Goal: Task Accomplishment & Management: Use online tool/utility

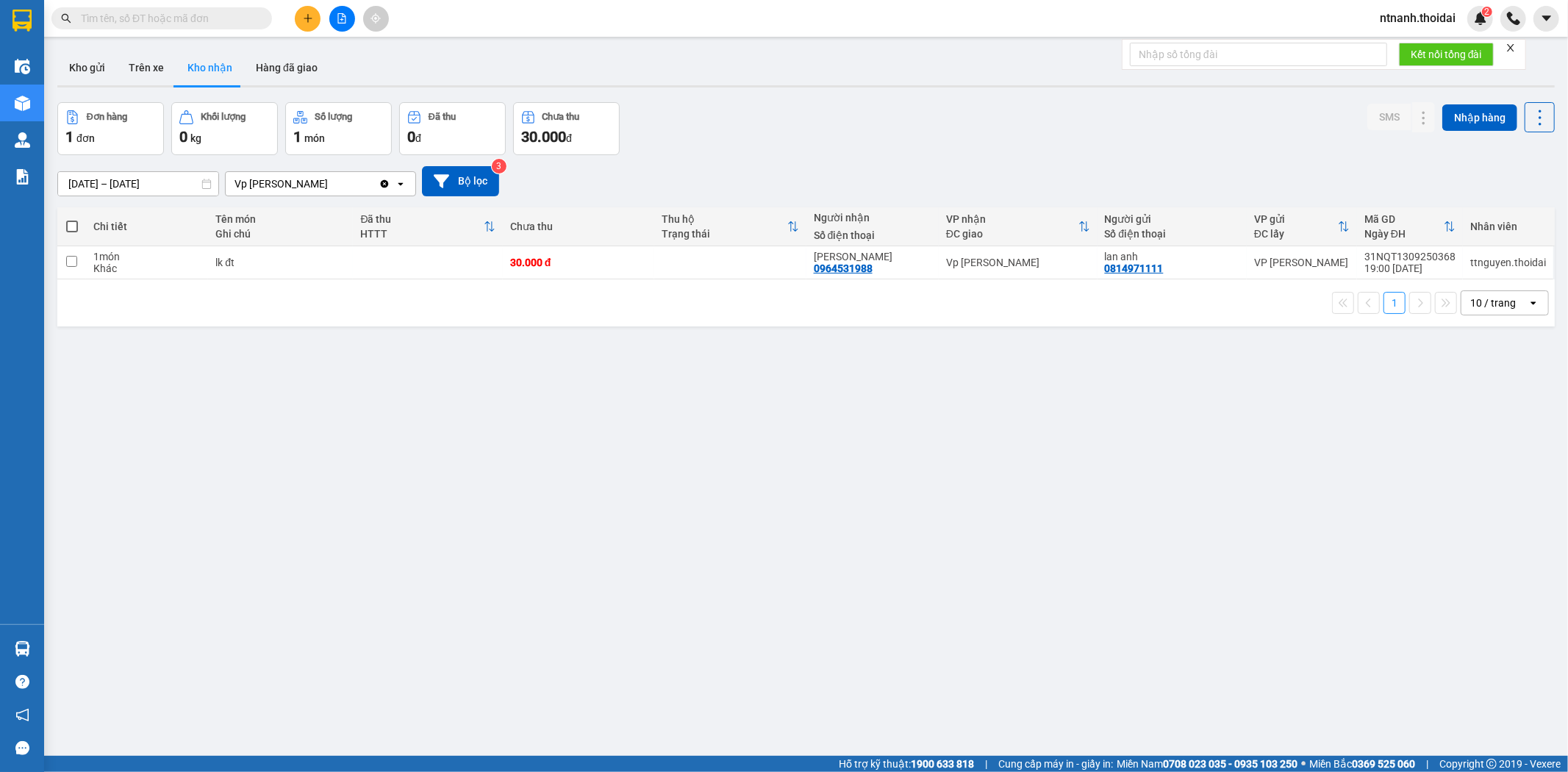
click at [532, 386] on div "ver 1.8.143 Kho gửi Trên xe Kho nhận Hàng đã giao Đơn hàng 1 đơn Khối lượng 0 k…" at bounding box center [806, 430] width 1509 height 772
click at [274, 76] on button "Hàng đã giao" at bounding box center [286, 67] width 85 height 35
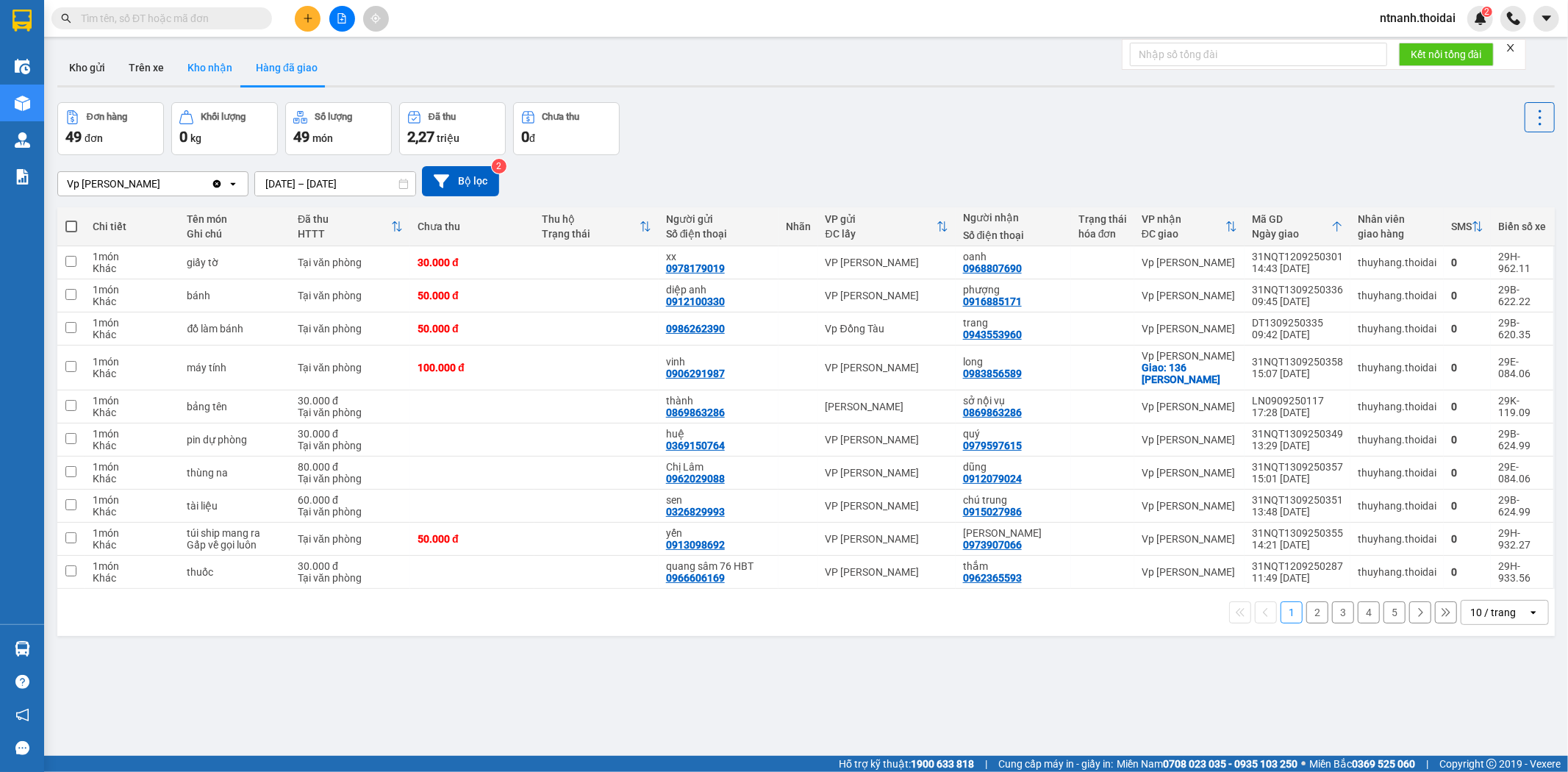
drag, startPoint x: 206, startPoint y: 63, endPoint x: 389, endPoint y: 111, distance: 189.2
click at [207, 63] on button "Kho nhận" at bounding box center [209, 67] width 69 height 35
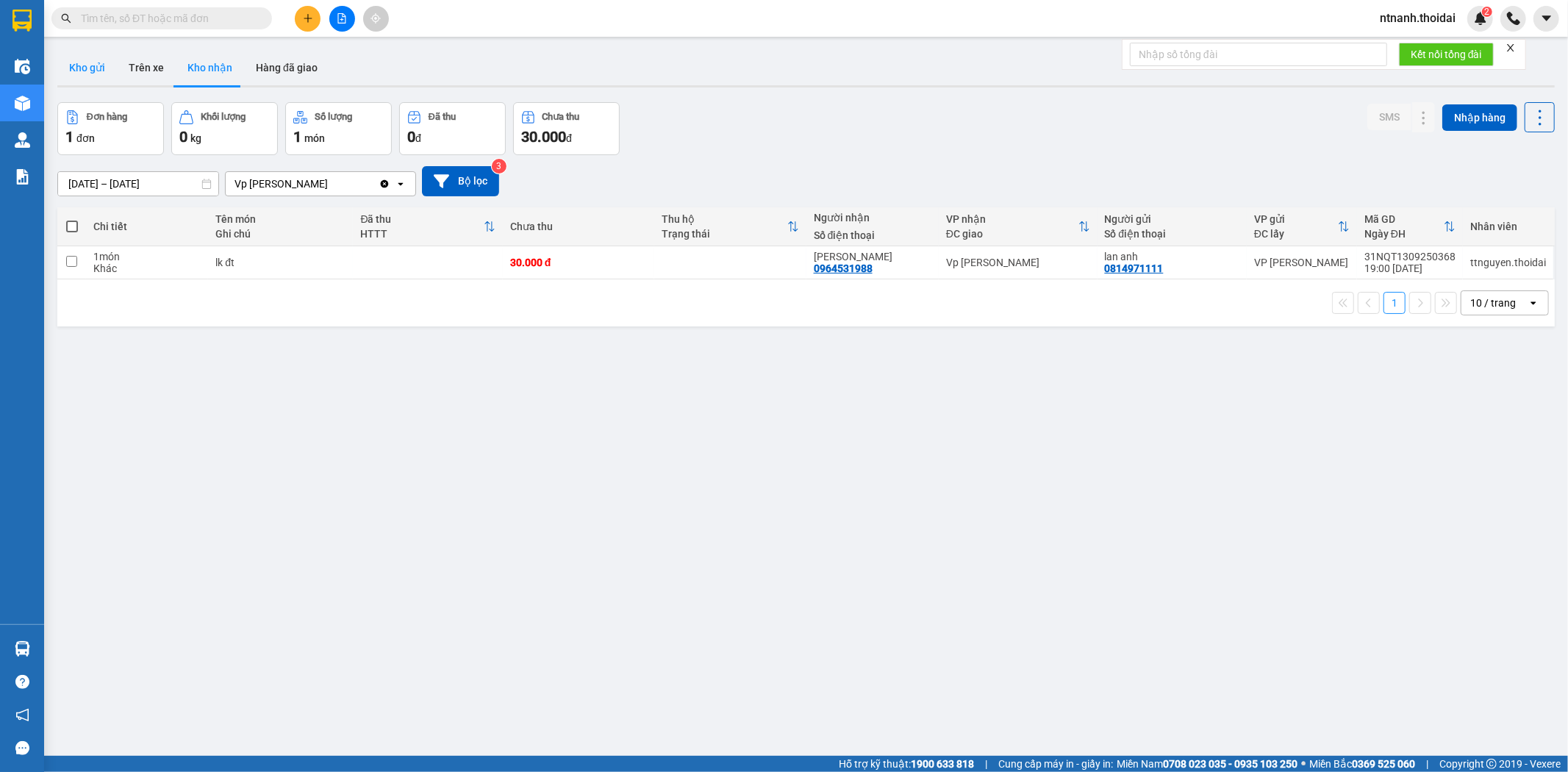
click at [97, 72] on button "Kho gửi" at bounding box center [87, 67] width 59 height 35
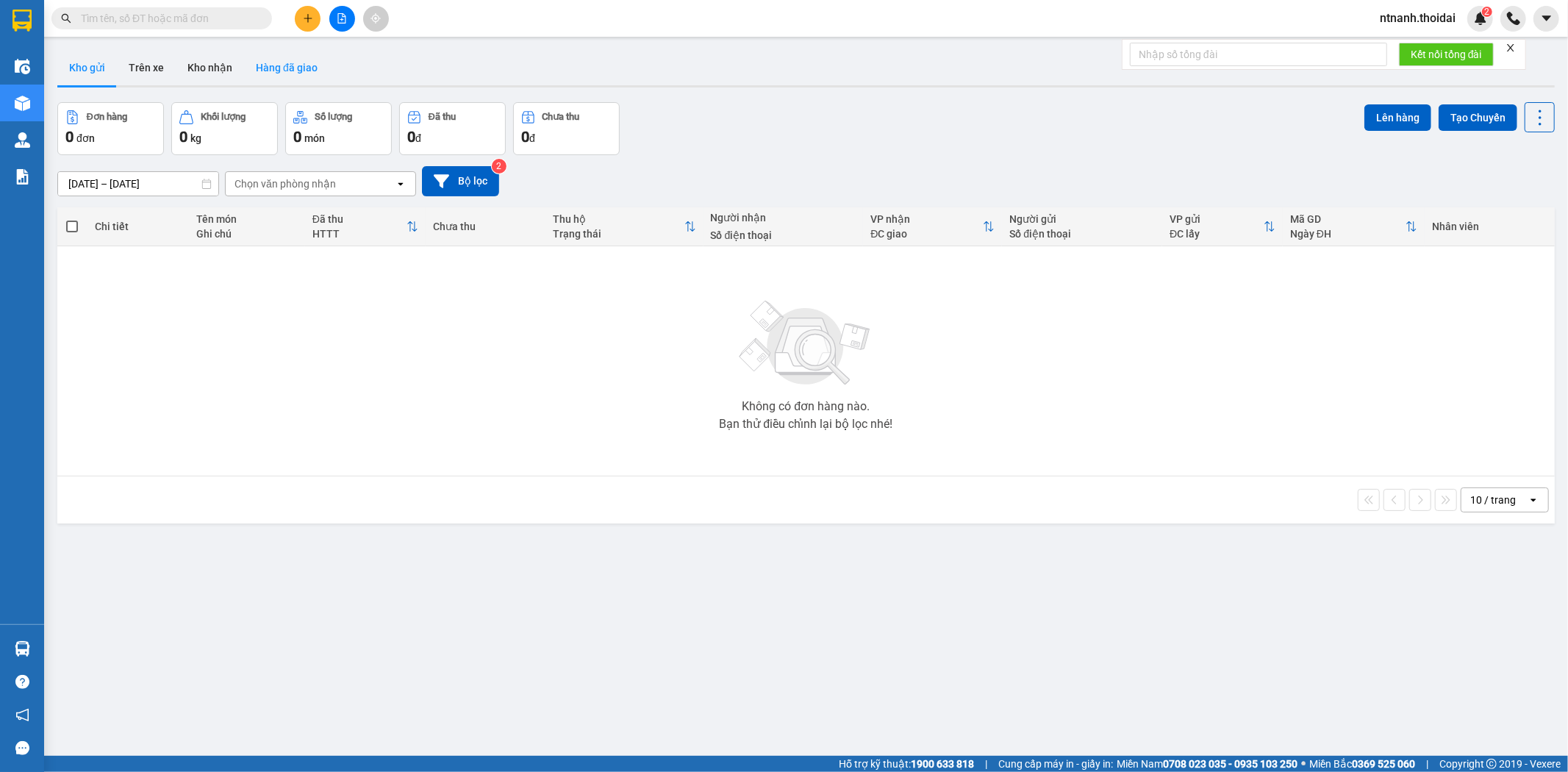
drag, startPoint x: 236, startPoint y: 60, endPoint x: 248, endPoint y: 61, distance: 12.0
click at [237, 59] on button "Kho nhận" at bounding box center [209, 67] width 69 height 35
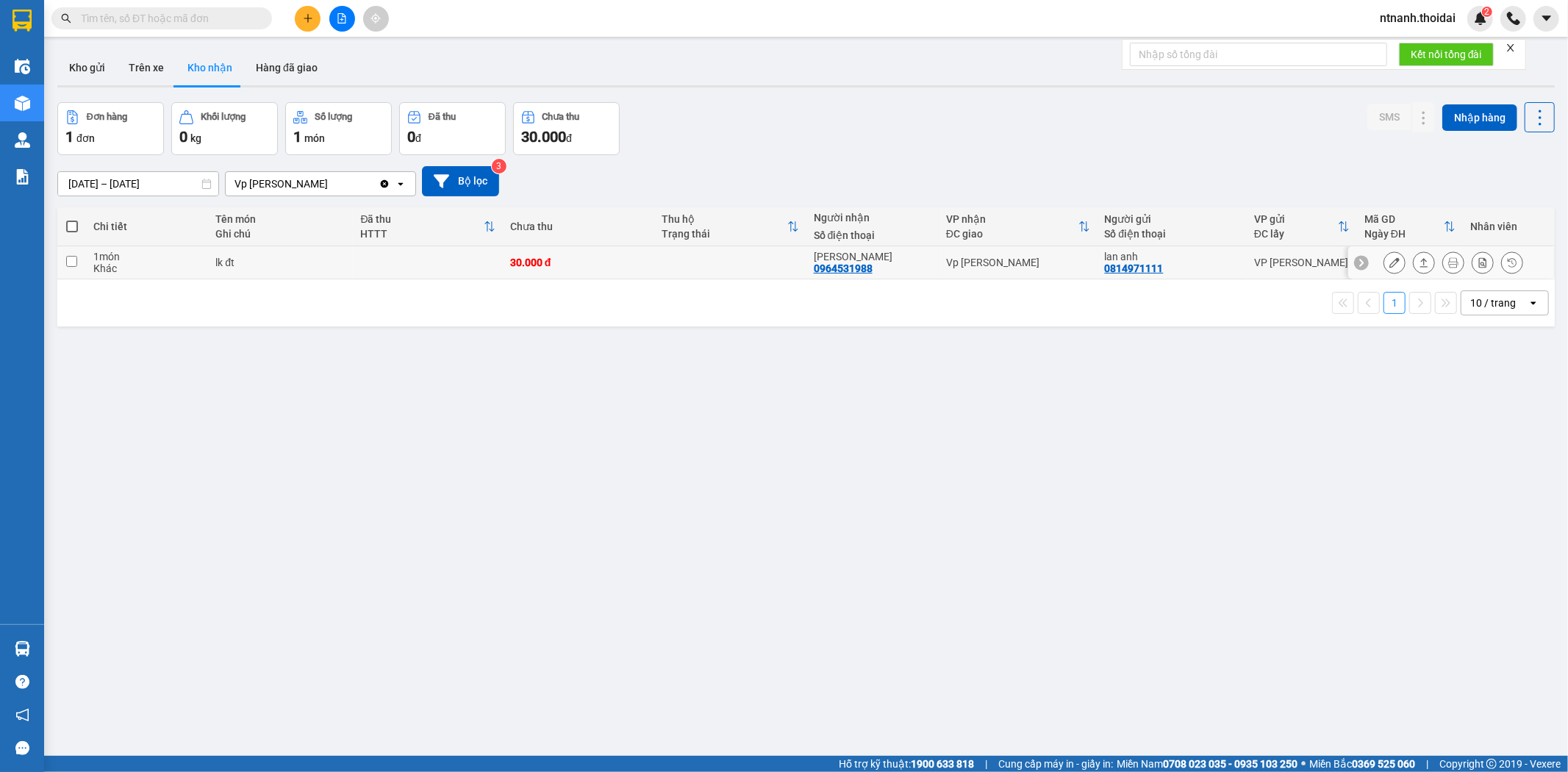
click at [1419, 263] on icon at bounding box center [1424, 263] width 11 height 11
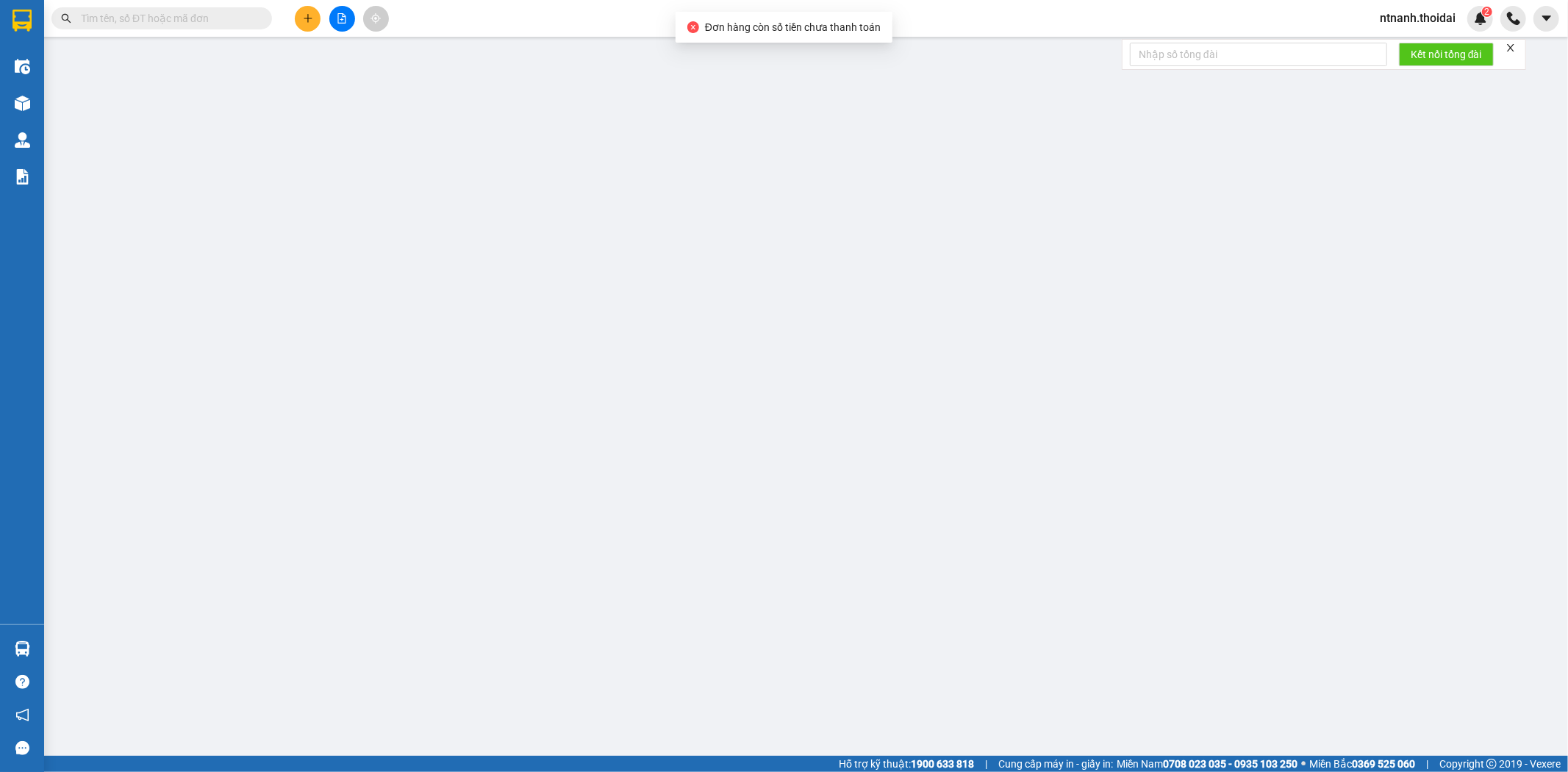
type input "0814971111"
type input "lan anh"
type input "0964531988"
type input "[PERSON_NAME]"
type input "30.000"
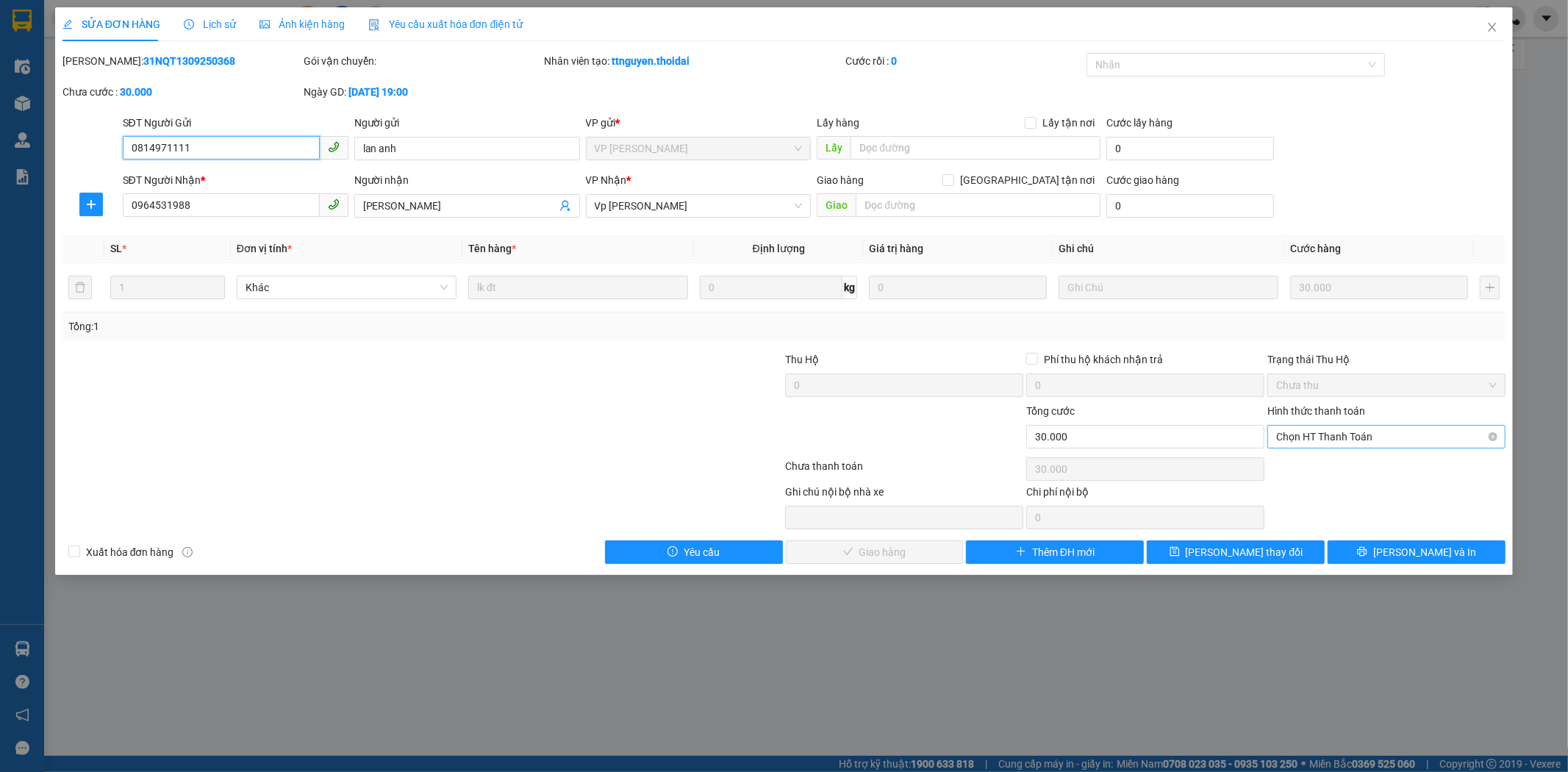
click at [1331, 432] on span "Chọn HT Thanh Toán" at bounding box center [1386, 436] width 221 height 22
click at [1318, 463] on div "Tại văn phòng" at bounding box center [1387, 465] width 221 height 16
type input "0"
drag, startPoint x: 904, startPoint y: 555, endPoint x: 862, endPoint y: 542, distance: 44.0
click at [905, 556] on span "[PERSON_NAME] và Giao hàng" at bounding box center [884, 551] width 141 height 16
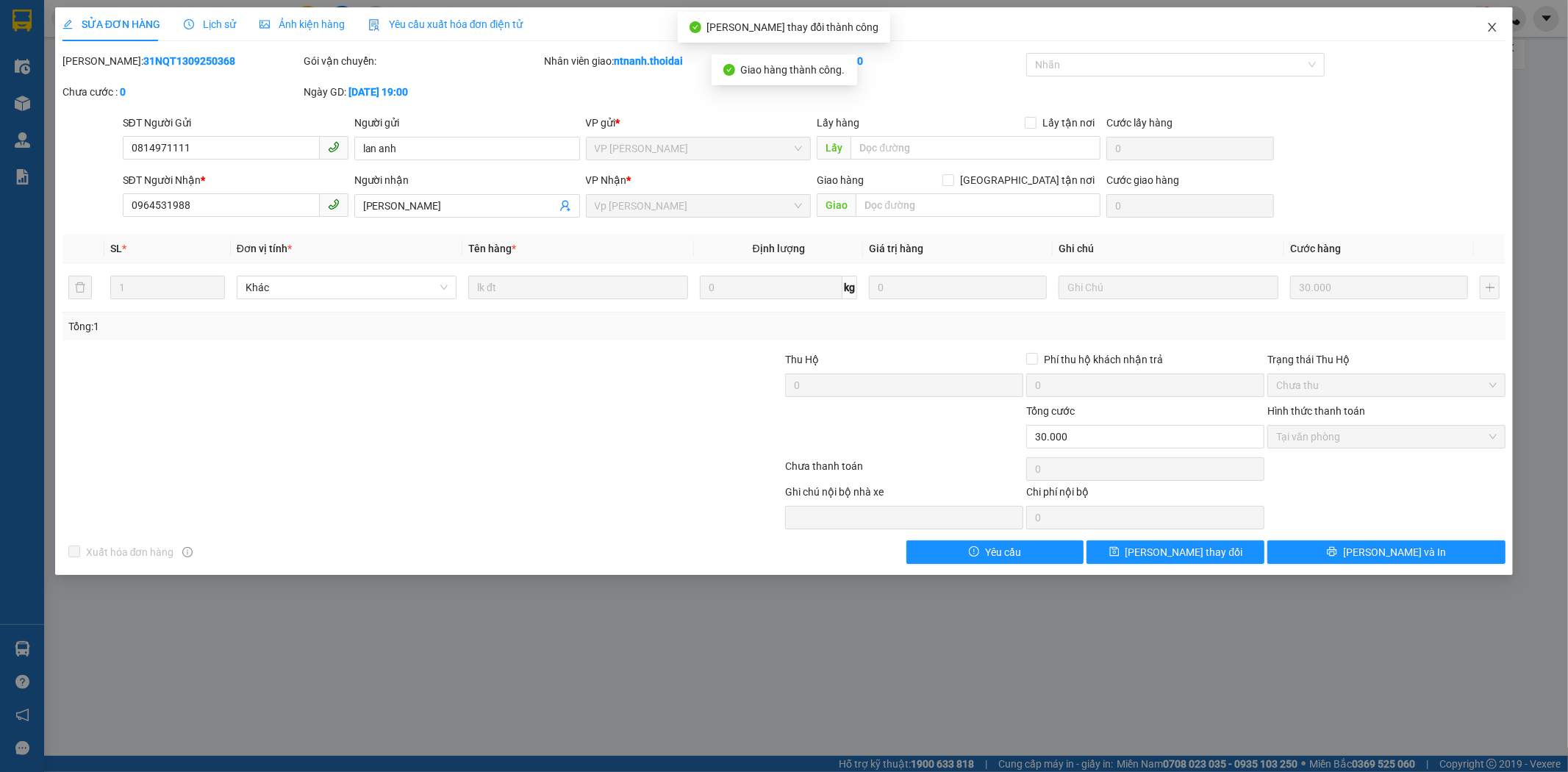
click at [1501, 20] on span "Close" at bounding box center [1492, 28] width 41 height 41
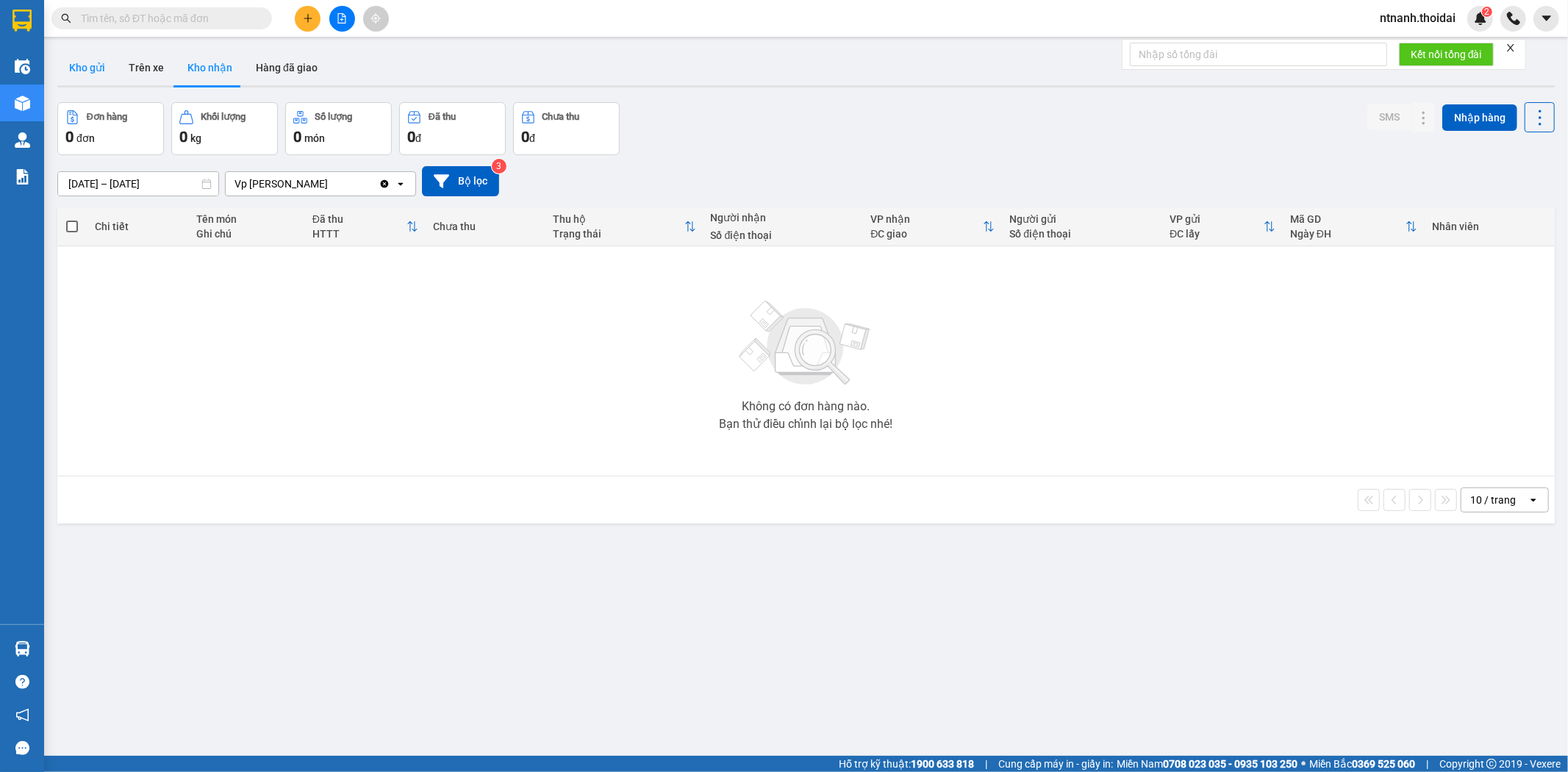
click at [81, 64] on button "Kho gửi" at bounding box center [87, 67] width 59 height 35
click at [139, 72] on button "Trên xe" at bounding box center [146, 67] width 59 height 35
